Goal: Transaction & Acquisition: Obtain resource

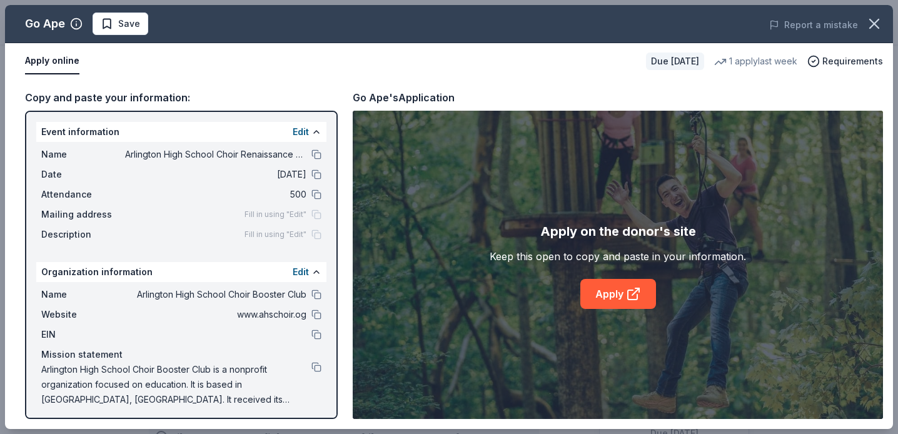
scroll to position [265, 0]
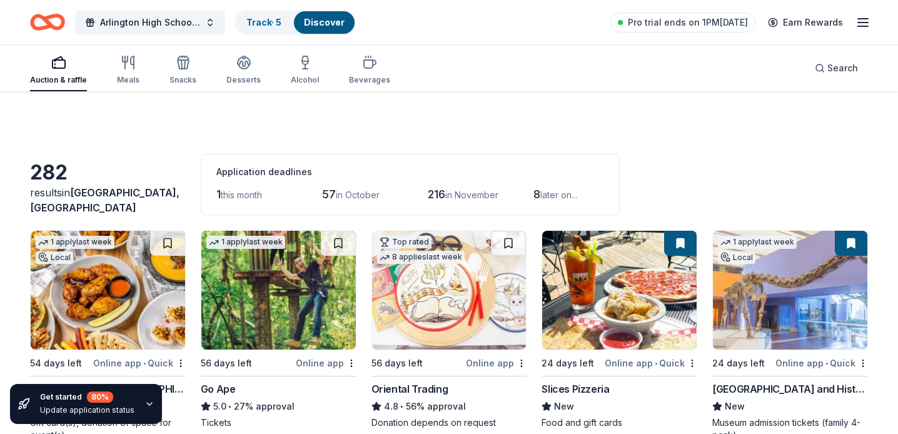
scroll to position [140, 0]
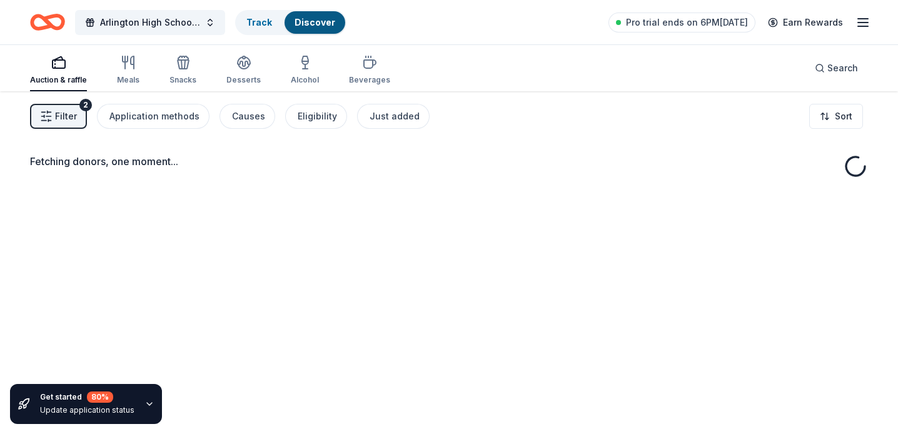
scroll to position [91, 0]
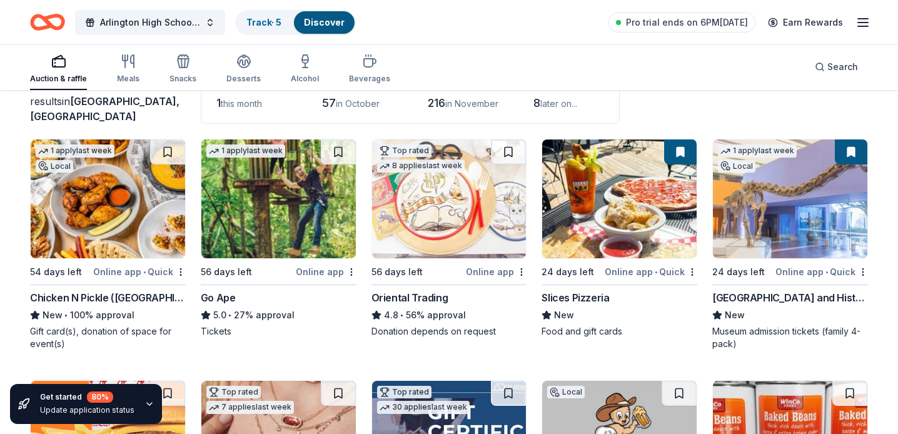
click at [637, 191] on img at bounding box center [619, 198] width 154 height 119
